Goal: Task Accomplishment & Management: Use online tool/utility

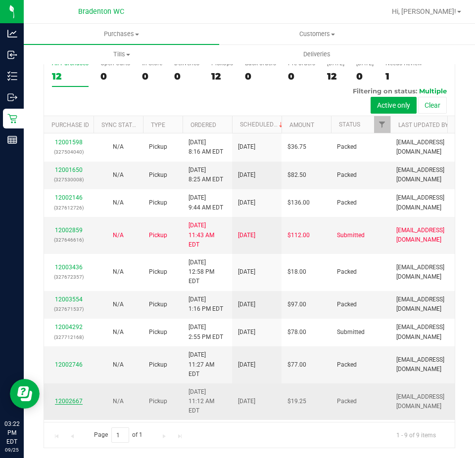
click at [65, 402] on link "12002667" at bounding box center [69, 401] width 28 height 7
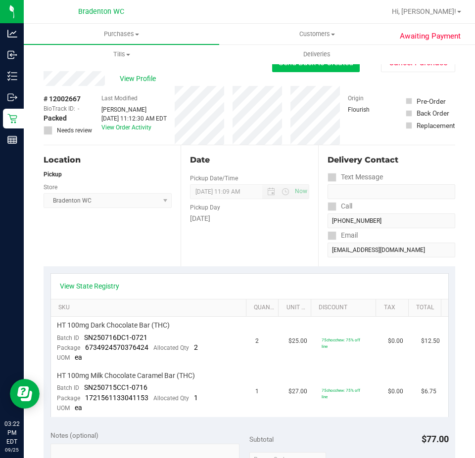
click at [296, 69] on button "Send Back to Created" at bounding box center [316, 62] width 88 height 19
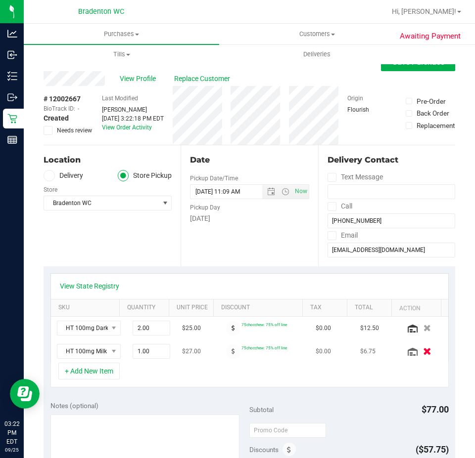
click at [423, 352] on icon "button" at bounding box center [427, 351] width 8 height 7
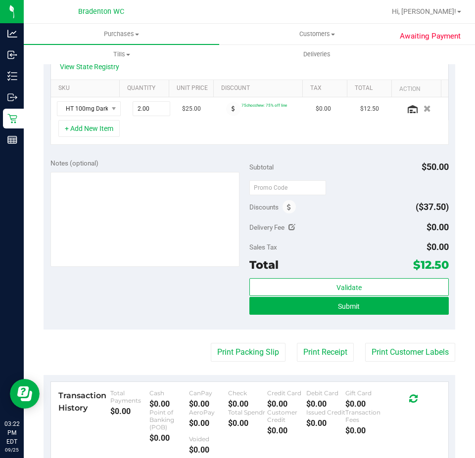
scroll to position [170, 0]
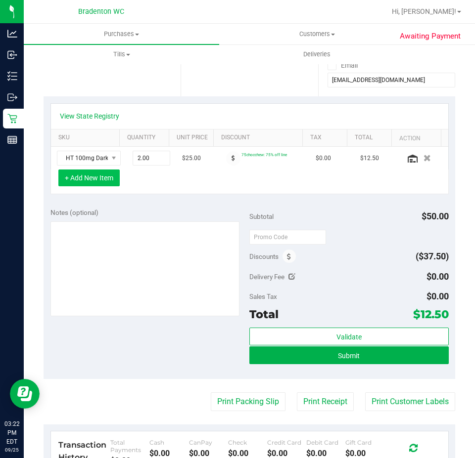
click at [101, 183] on button "+ Add New Item" at bounding box center [88, 178] width 61 height 17
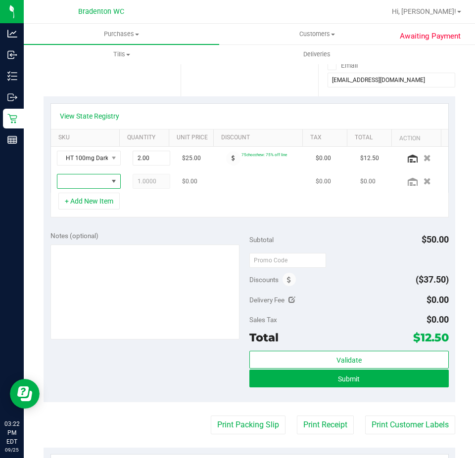
click at [110, 184] on span "NO DATA FOUND" at bounding box center [114, 182] width 8 height 8
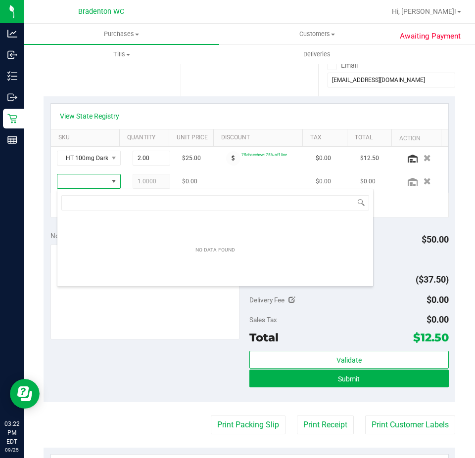
scroll to position [15, 49]
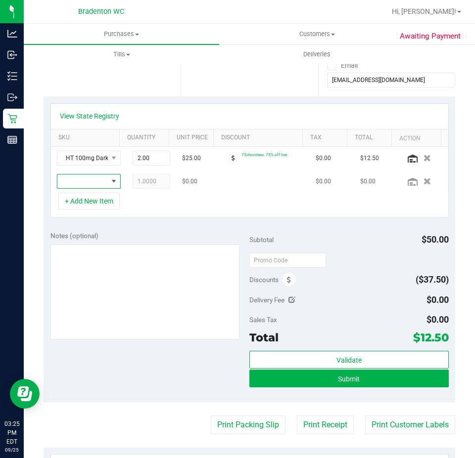
click at [110, 182] on span "NO DATA FOUND" at bounding box center [114, 182] width 8 height 8
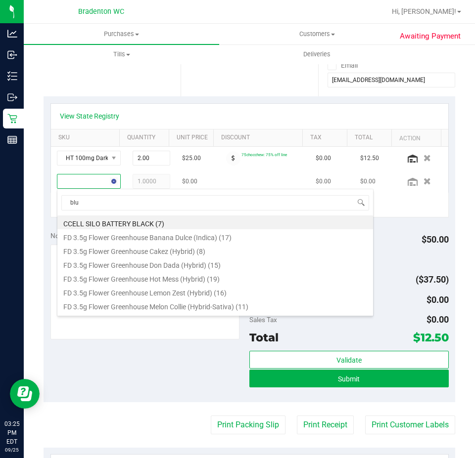
type input "blue"
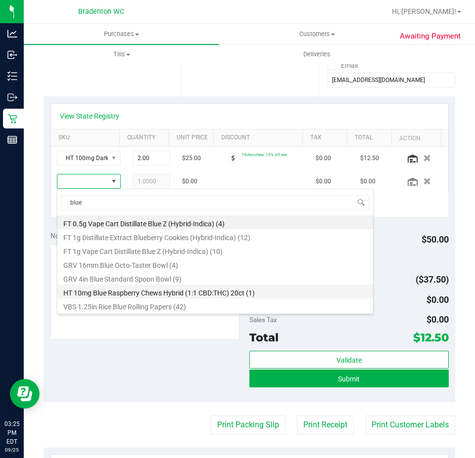
click at [193, 288] on li "HT 10mg Blue Raspberry Chews Hybrid (1:1 CBD:THC) 20ct (1)" at bounding box center [215, 292] width 316 height 14
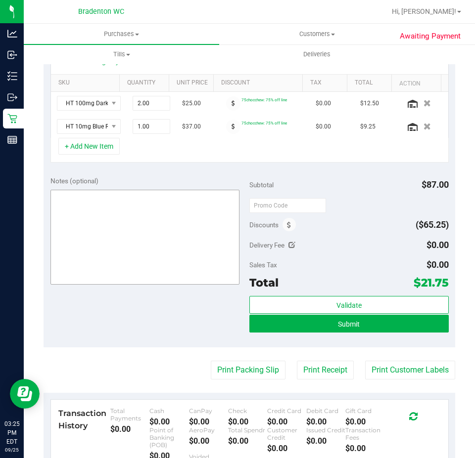
scroll to position [260, 0]
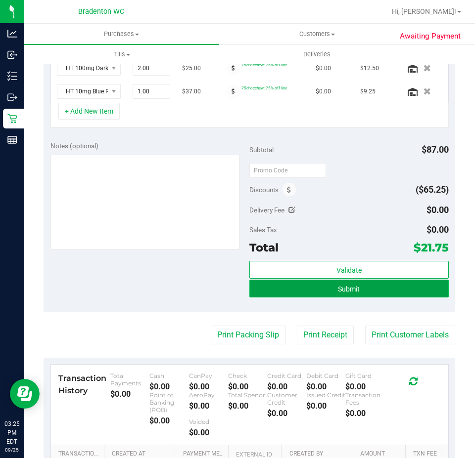
click at [368, 295] on button "Submit" at bounding box center [348, 289] width 199 height 18
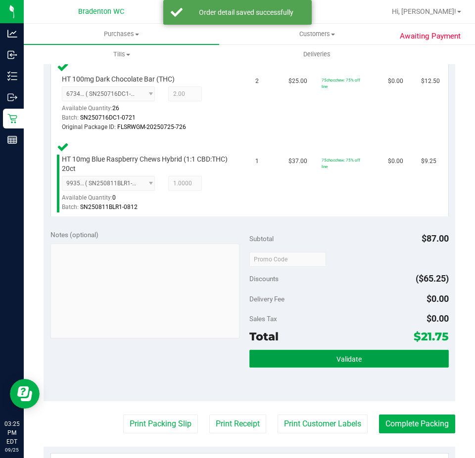
click at [409, 359] on button "Validate" at bounding box center [348, 359] width 199 height 18
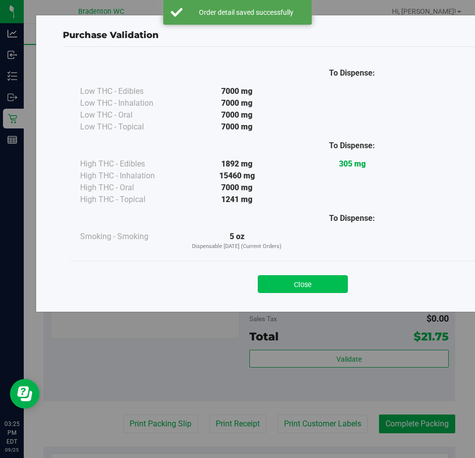
click at [319, 289] on button "Close" at bounding box center [303, 284] width 90 height 18
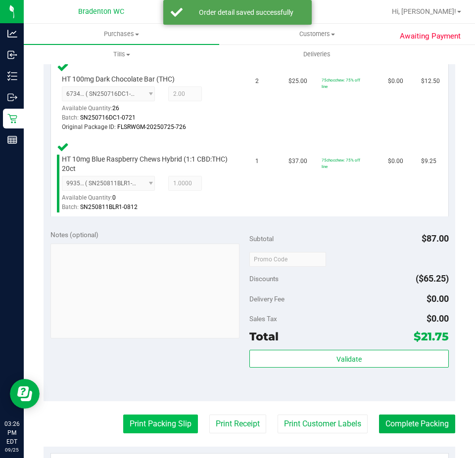
click at [182, 425] on button "Print Packing Slip" at bounding box center [160, 424] width 75 height 19
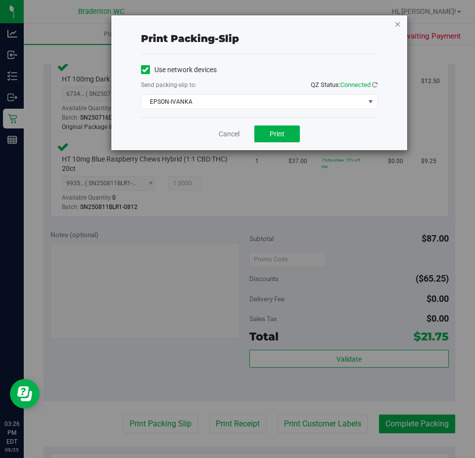
click at [399, 24] on icon "button" at bounding box center [397, 24] width 7 height 12
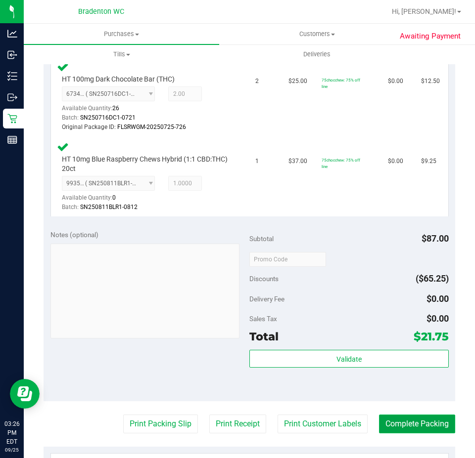
click at [407, 422] on button "Complete Packing" at bounding box center [417, 424] width 76 height 19
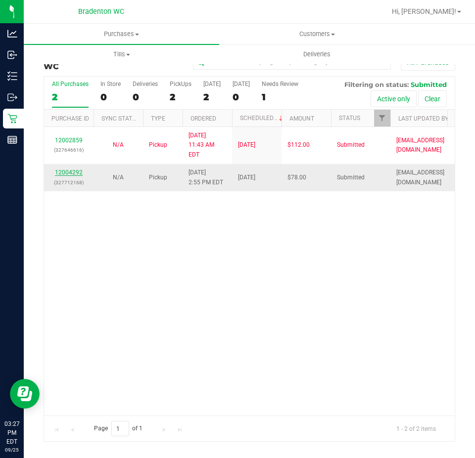
click at [71, 169] on link "12004292" at bounding box center [69, 172] width 28 height 7
